Goal: Navigation & Orientation: Find specific page/section

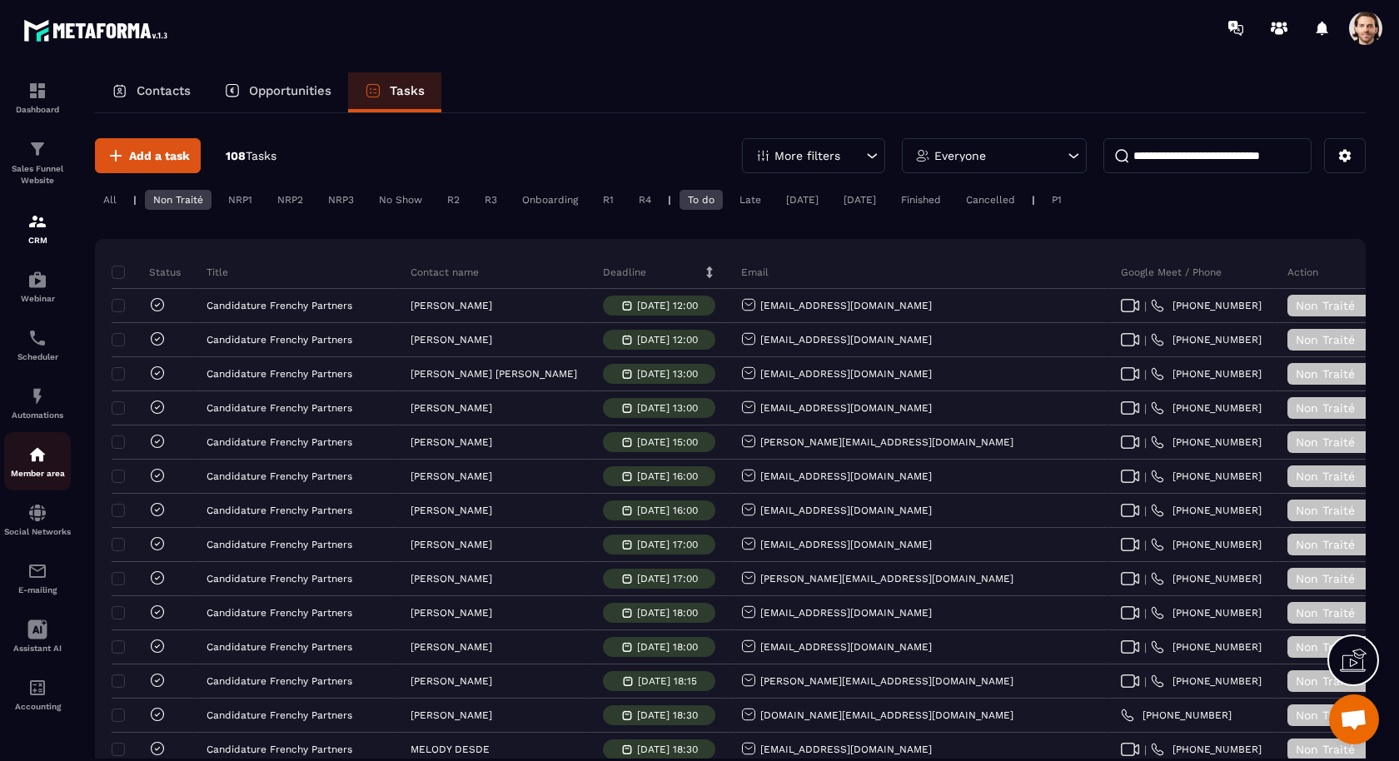
scroll to position [0, 354]
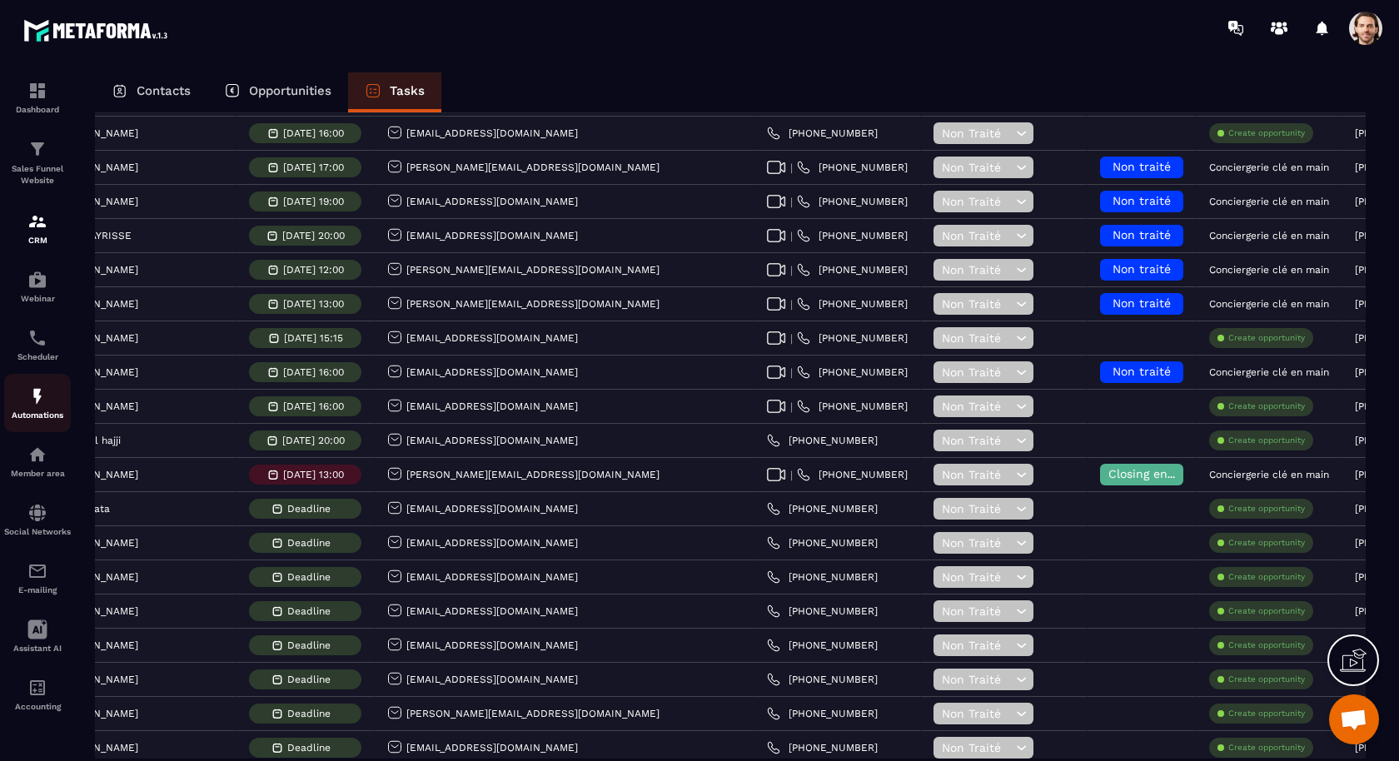
click at [47, 406] on img at bounding box center [37, 396] width 20 height 20
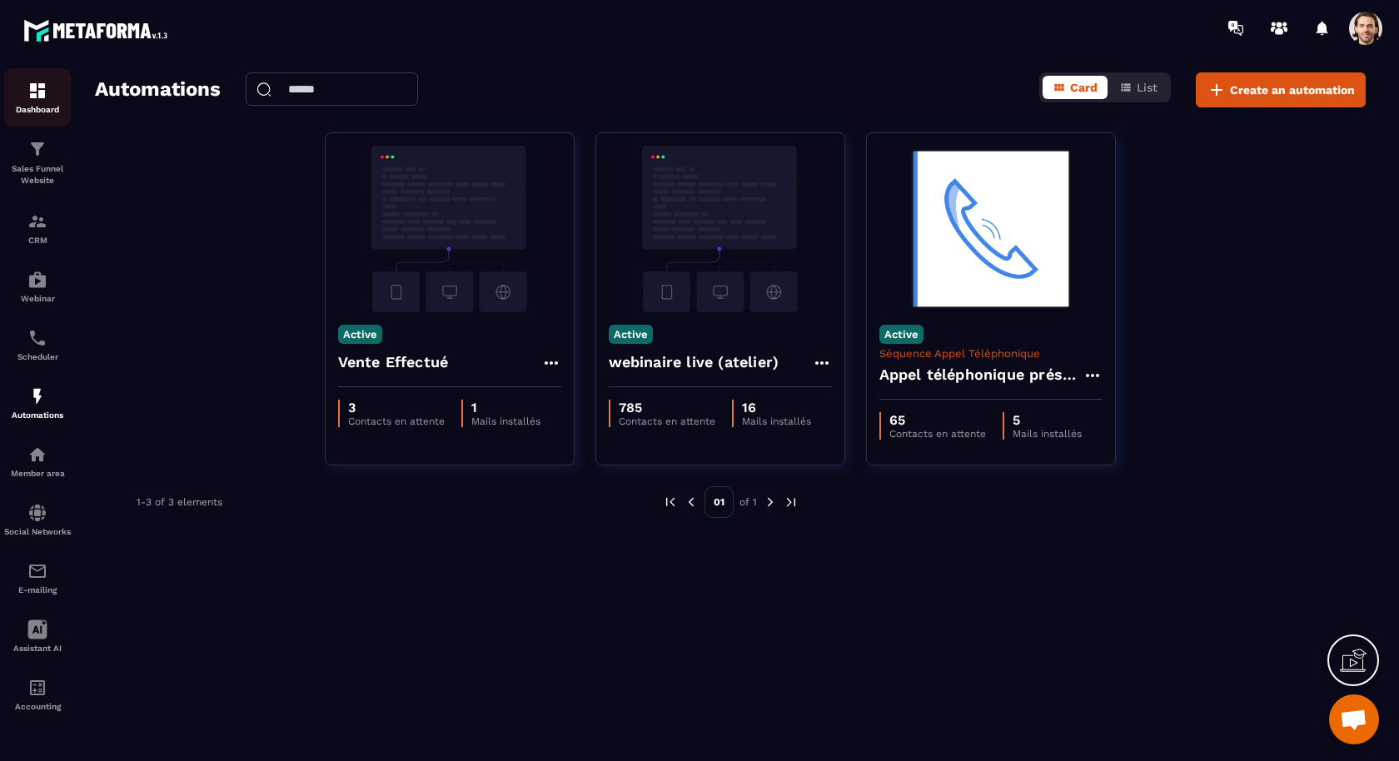
click at [37, 99] on img at bounding box center [37, 91] width 20 height 20
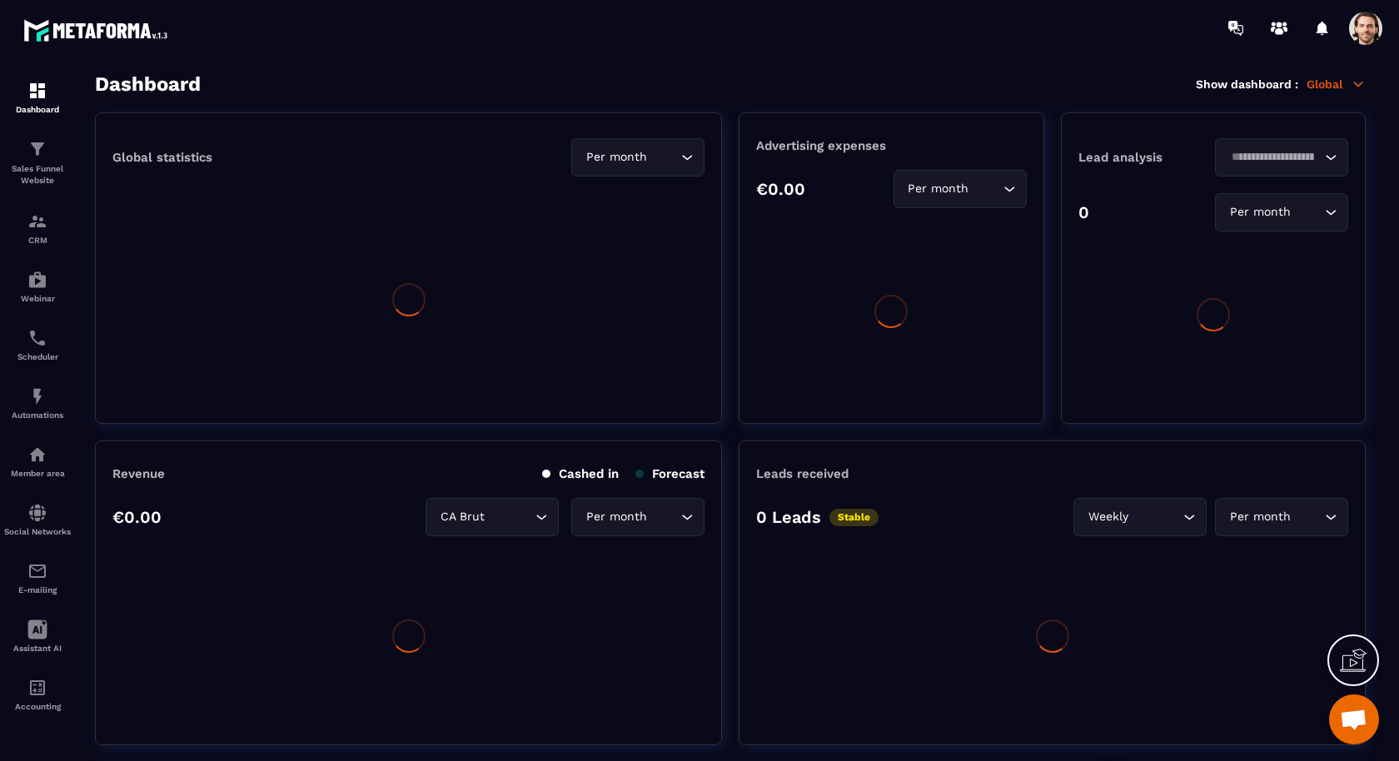
click at [1327, 84] on p "Global" at bounding box center [1336, 84] width 59 height 15
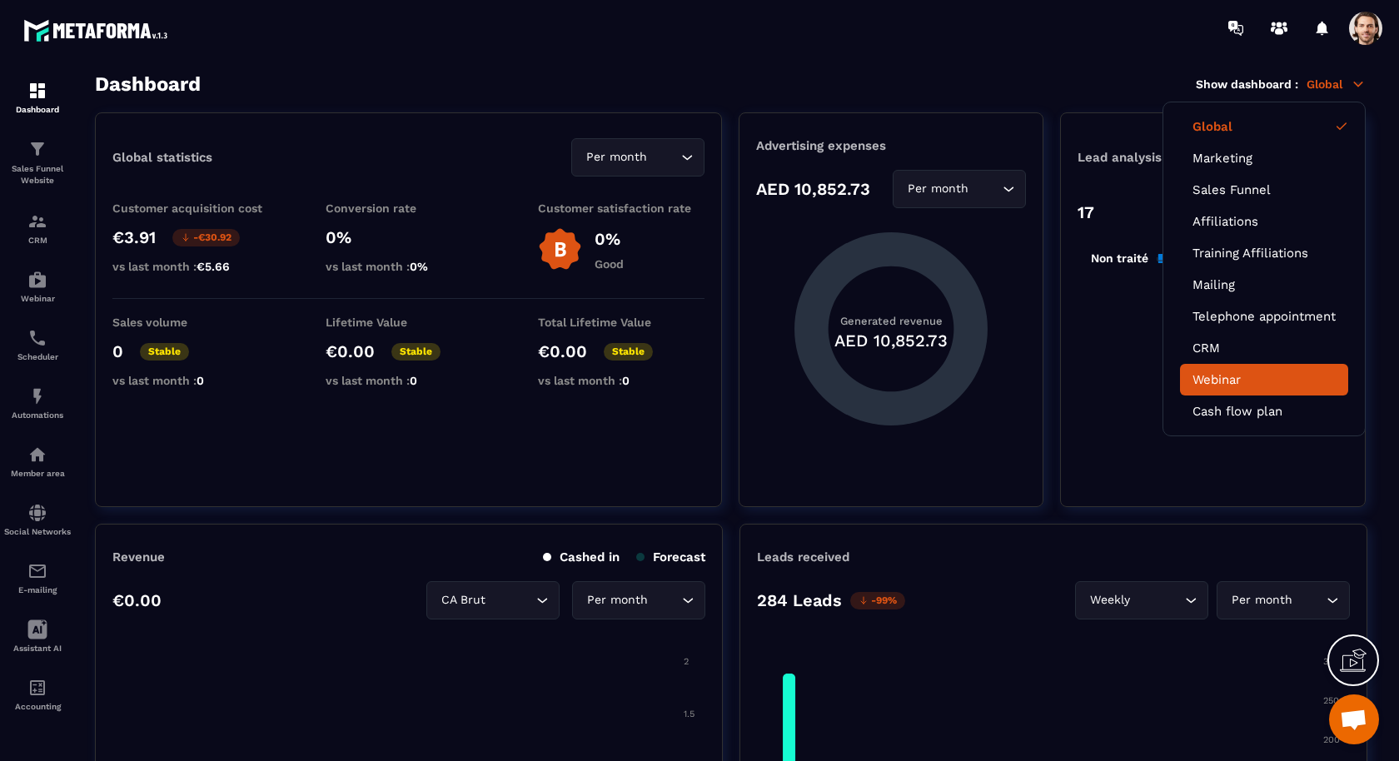
click at [1219, 377] on link "Webinar" at bounding box center [1263, 379] width 143 height 15
click at [1198, 378] on link "Webinar" at bounding box center [1263, 379] width 143 height 15
